Goal: Information Seeking & Learning: Check status

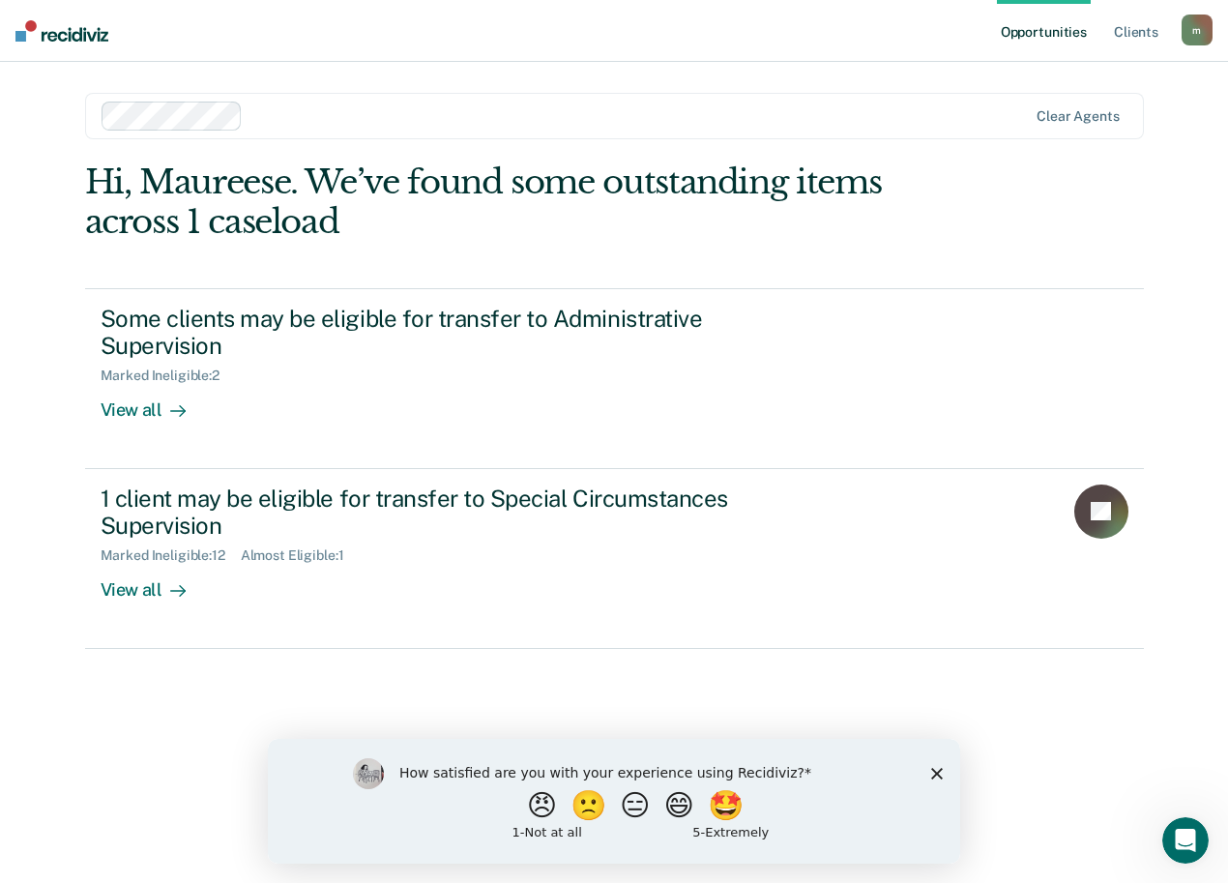
click at [938, 771] on polygon "Close survey" at bounding box center [937, 773] width 12 height 12
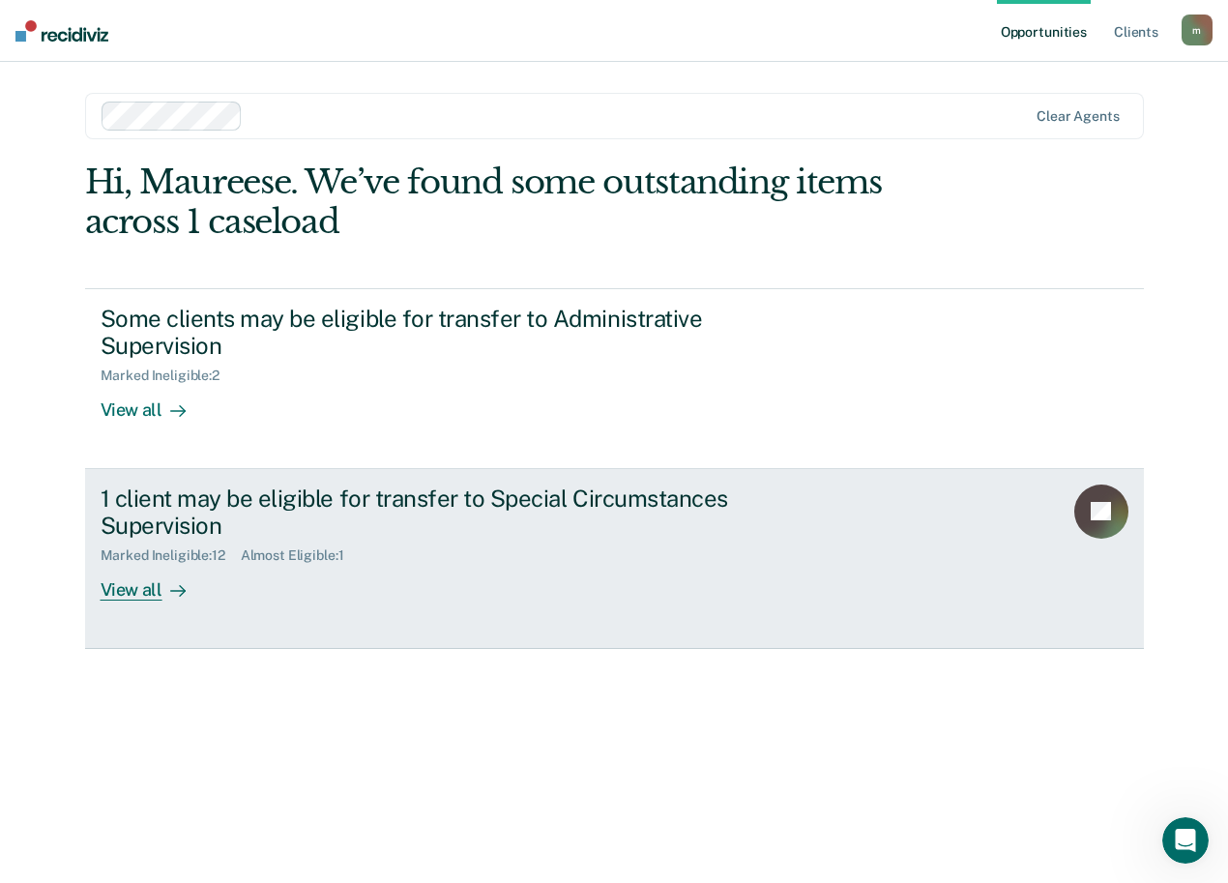
click at [643, 502] on div "1 client may be eligible for transfer to Special Circumstances Supervision" at bounding box center [440, 512] width 679 height 56
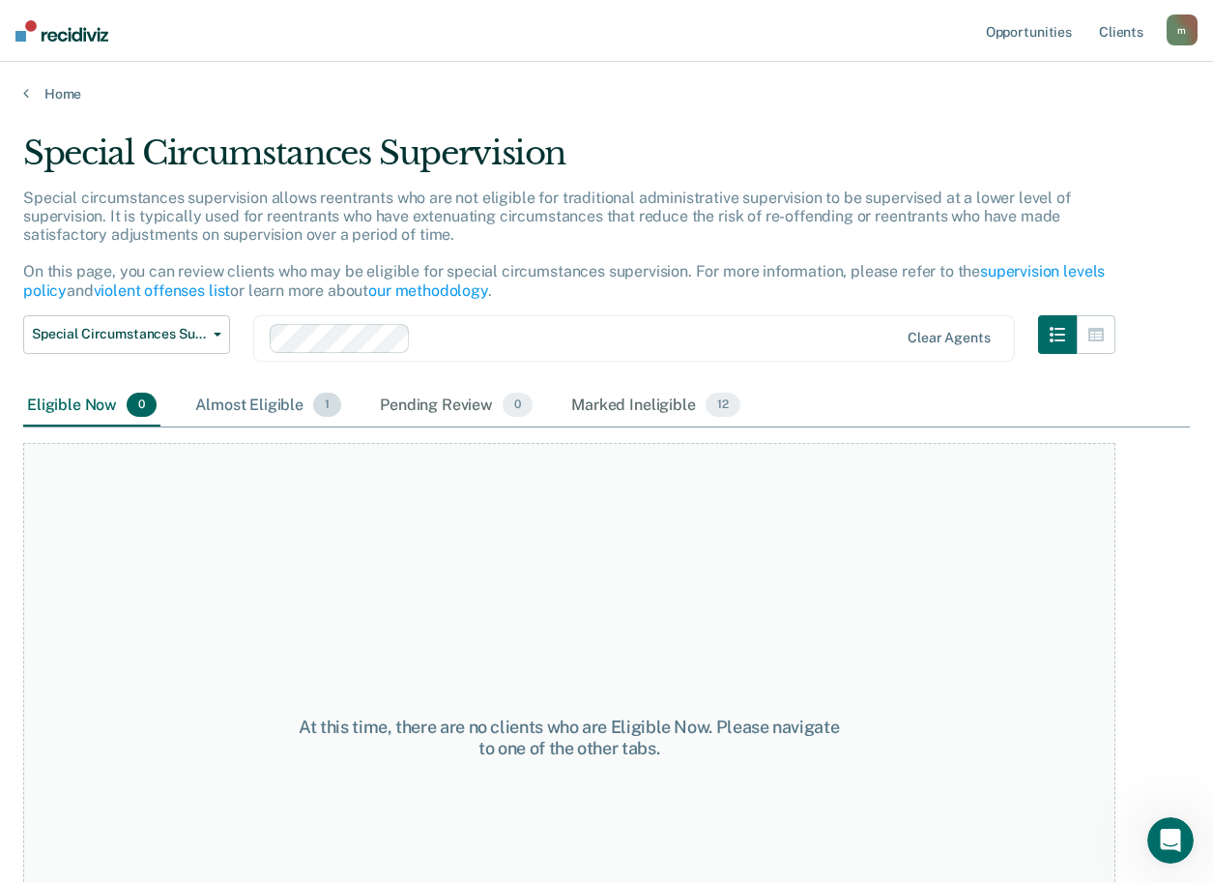
click at [295, 420] on div "Almost Eligible 1" at bounding box center [268, 406] width 154 height 43
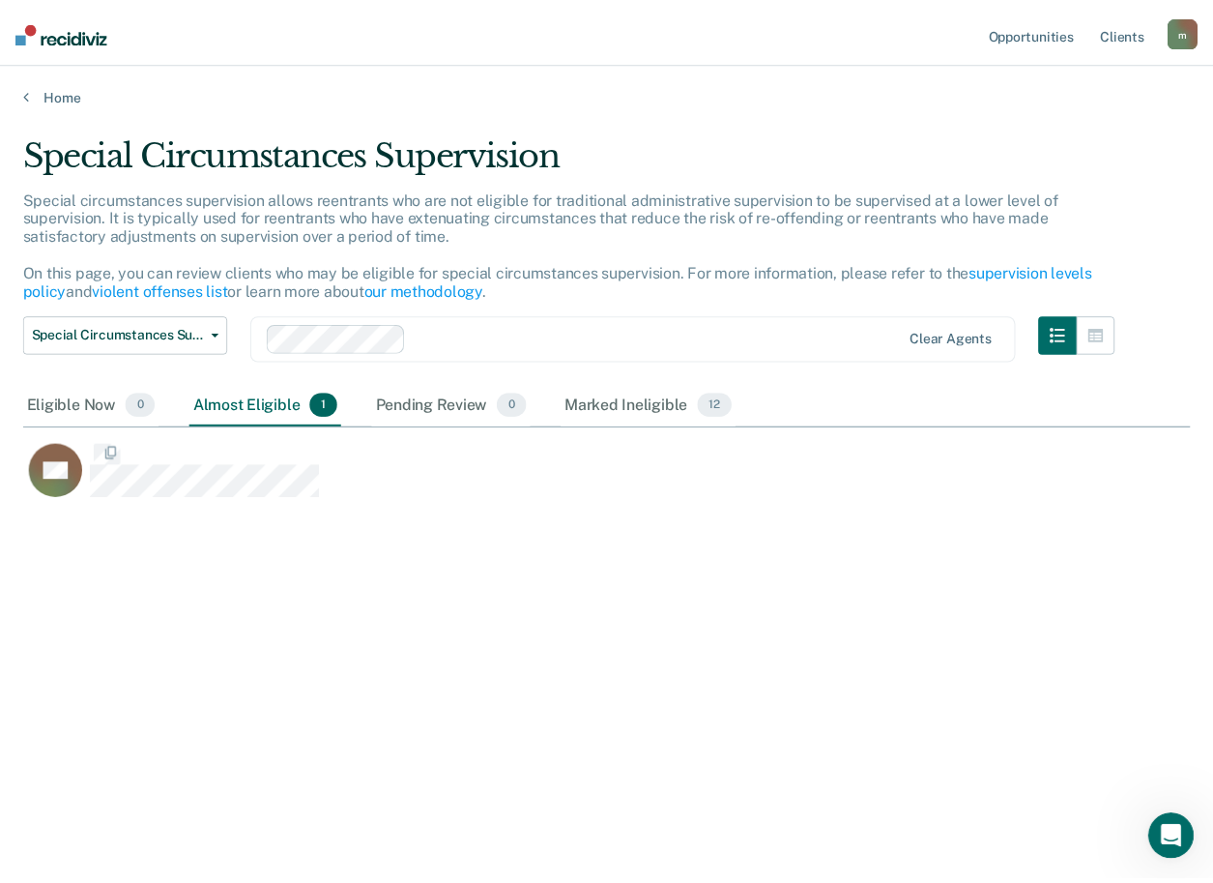
scroll to position [590, 1167]
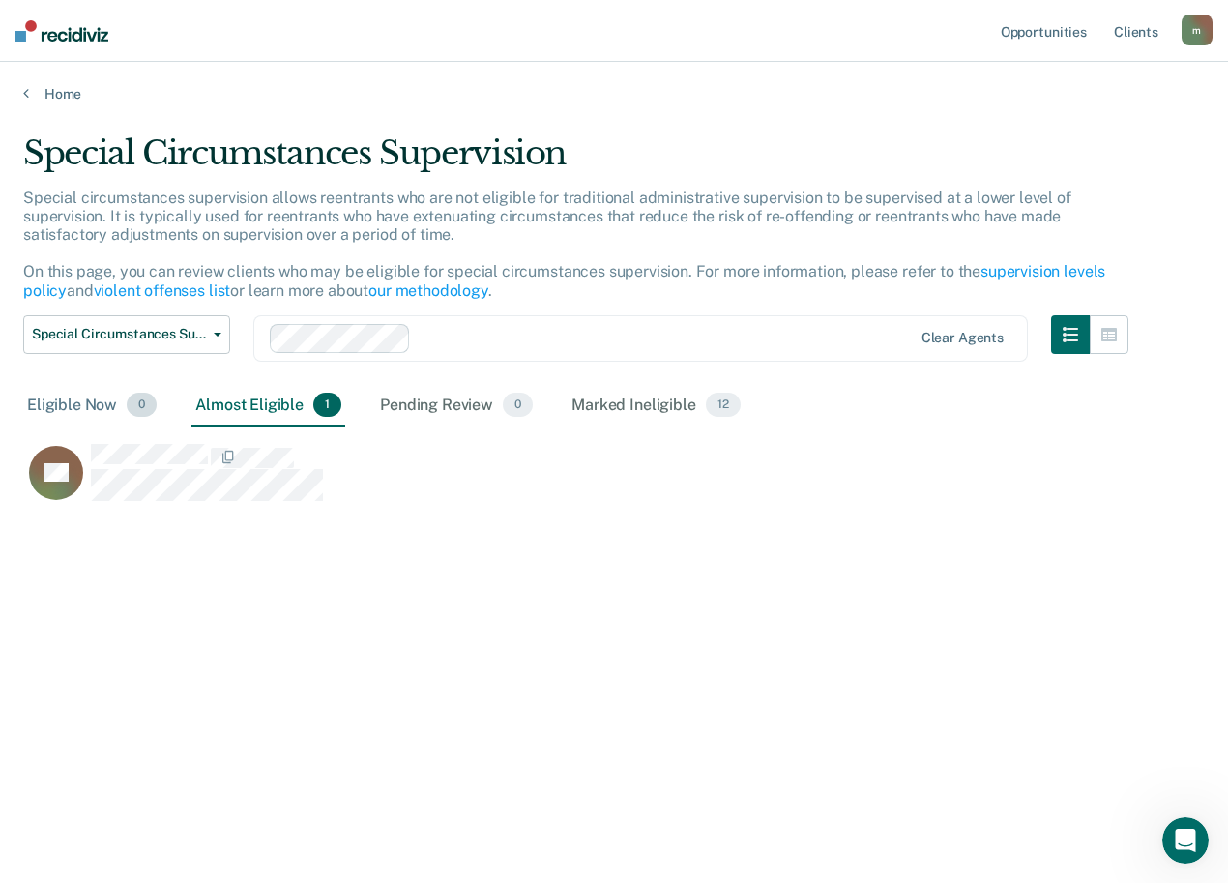
click at [132, 404] on span "0" at bounding box center [142, 405] width 30 height 25
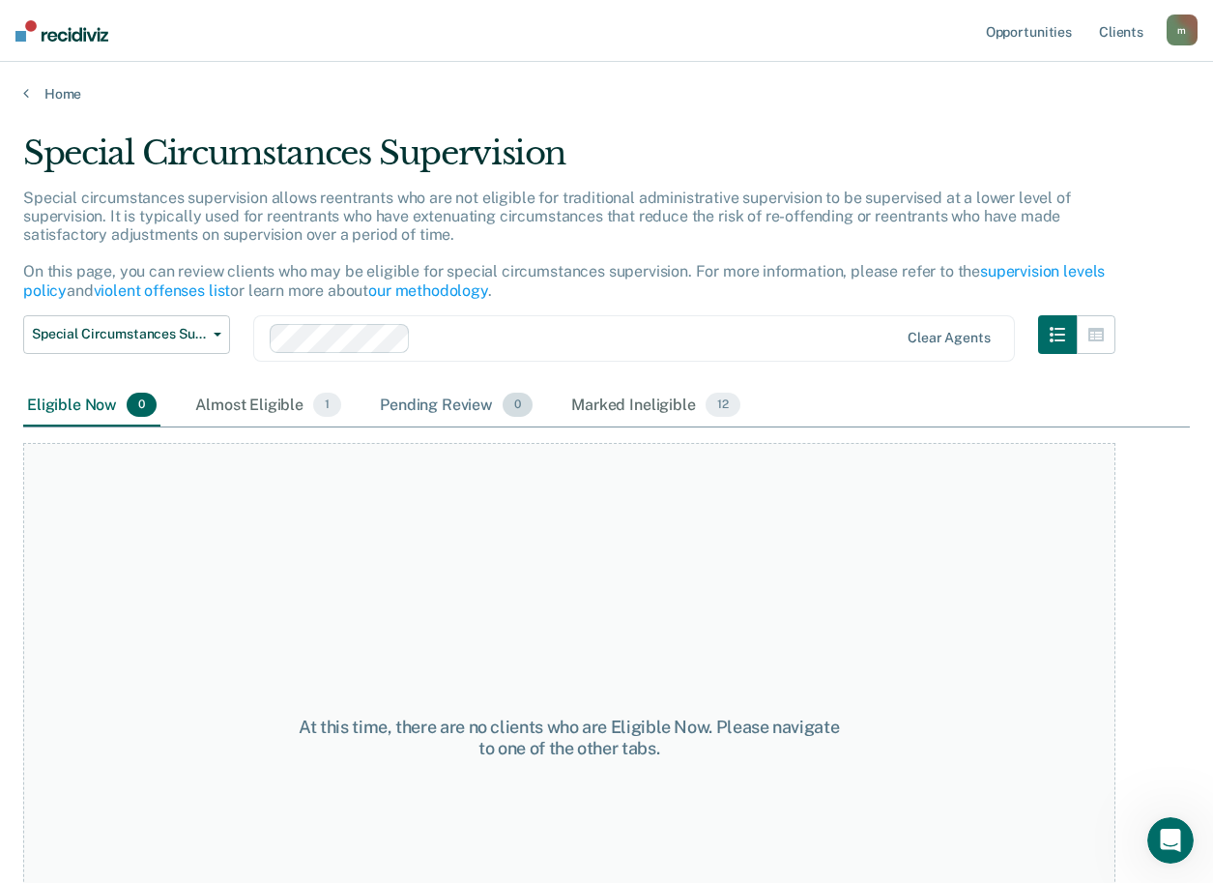
click at [424, 402] on div "Pending Review 0" at bounding box center [456, 406] width 160 height 43
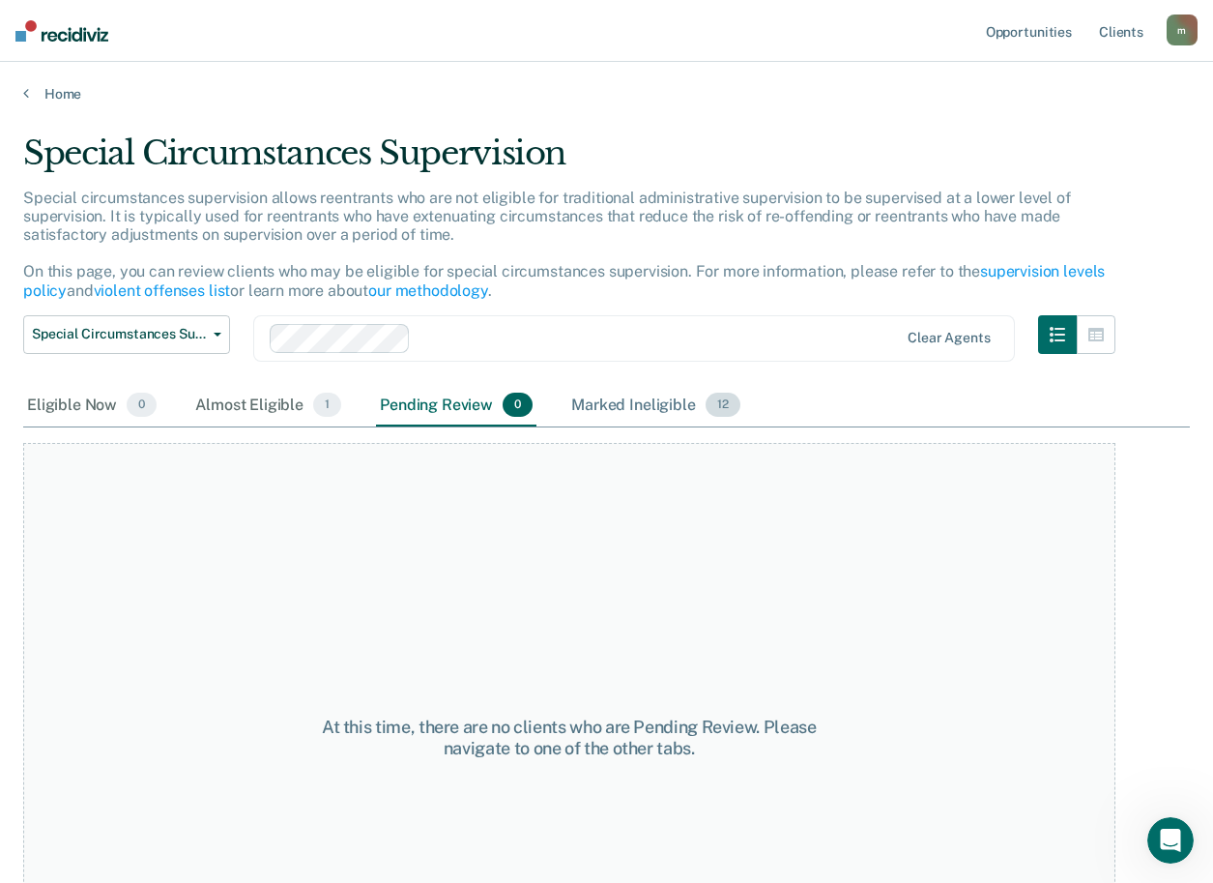
click at [574, 402] on div "Marked Ineligible 12" at bounding box center [656, 406] width 176 height 43
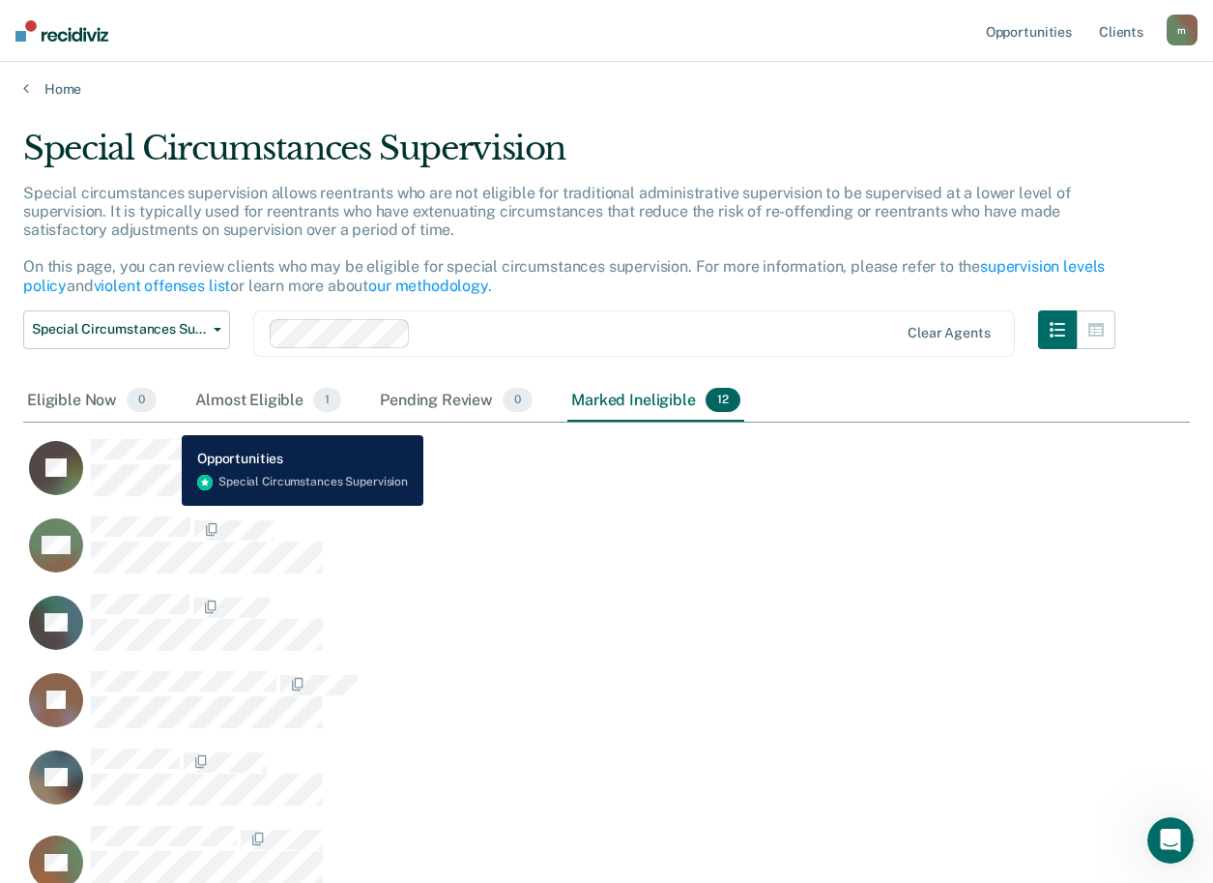
scroll to position [0, 0]
